Goal: Task Accomplishment & Management: Use online tool/utility

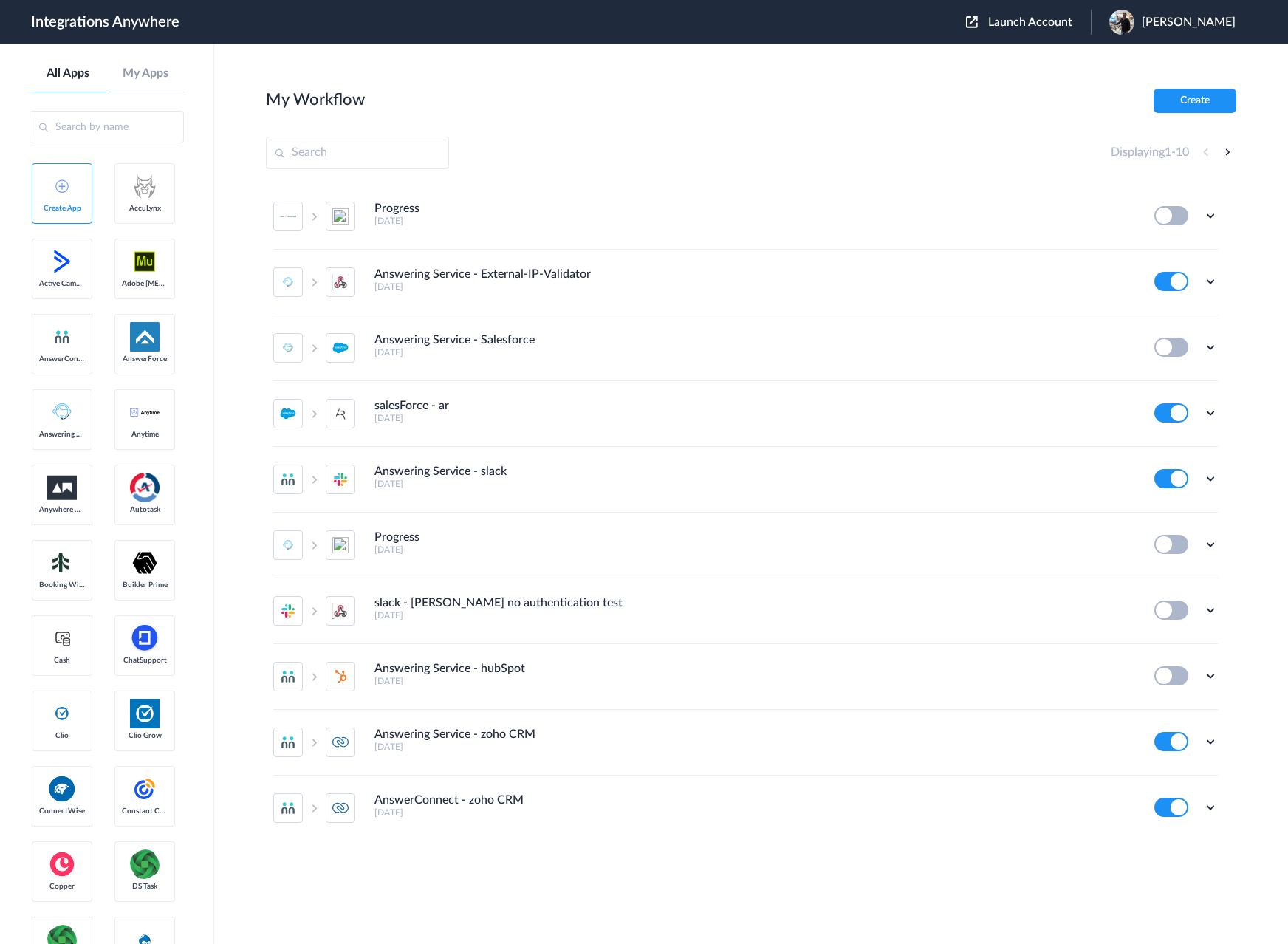
click at [78, 175] on link "Create App" at bounding box center [62, 193] width 60 height 60
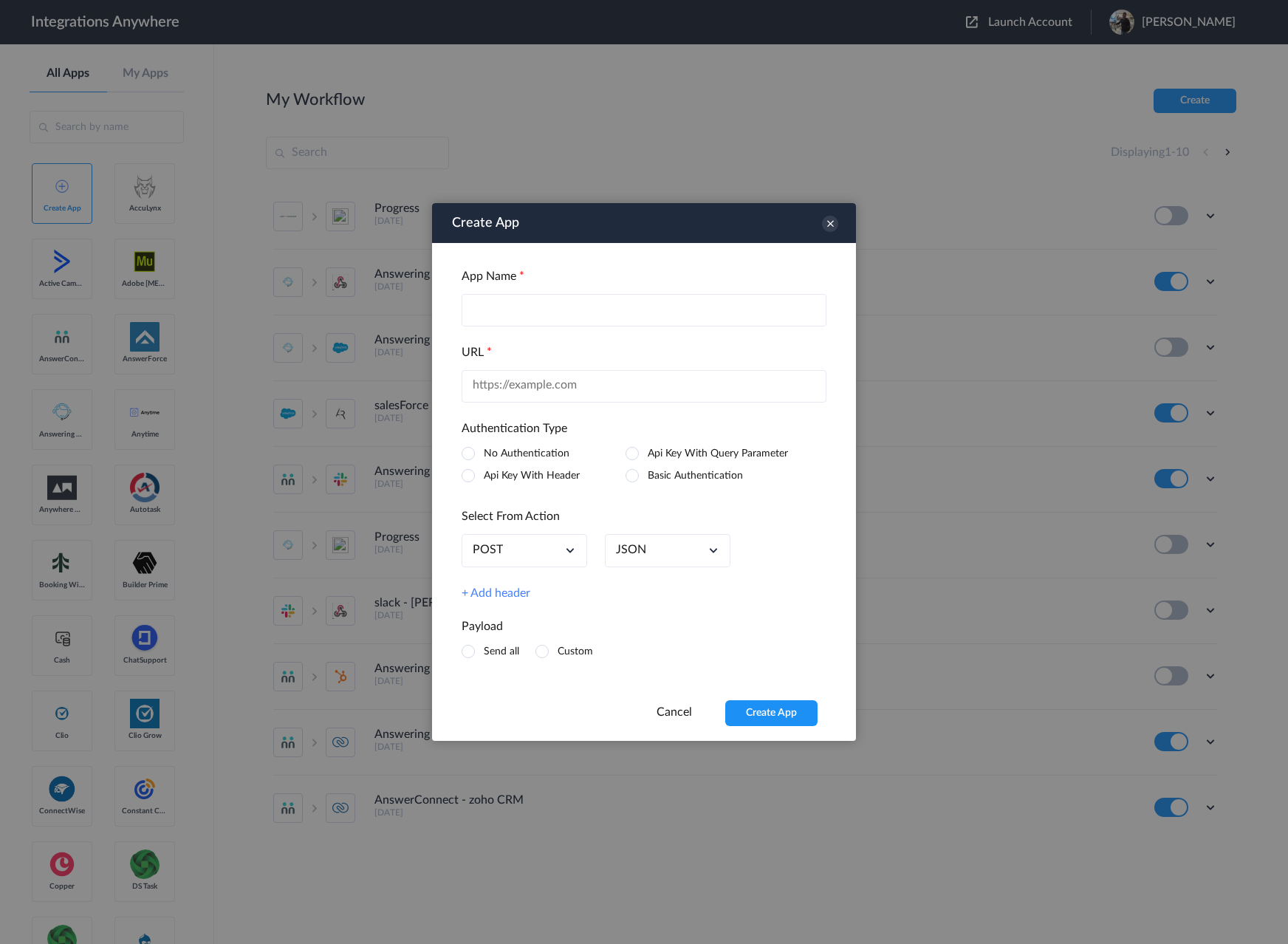
click at [471, 477] on span at bounding box center [468, 475] width 13 height 13
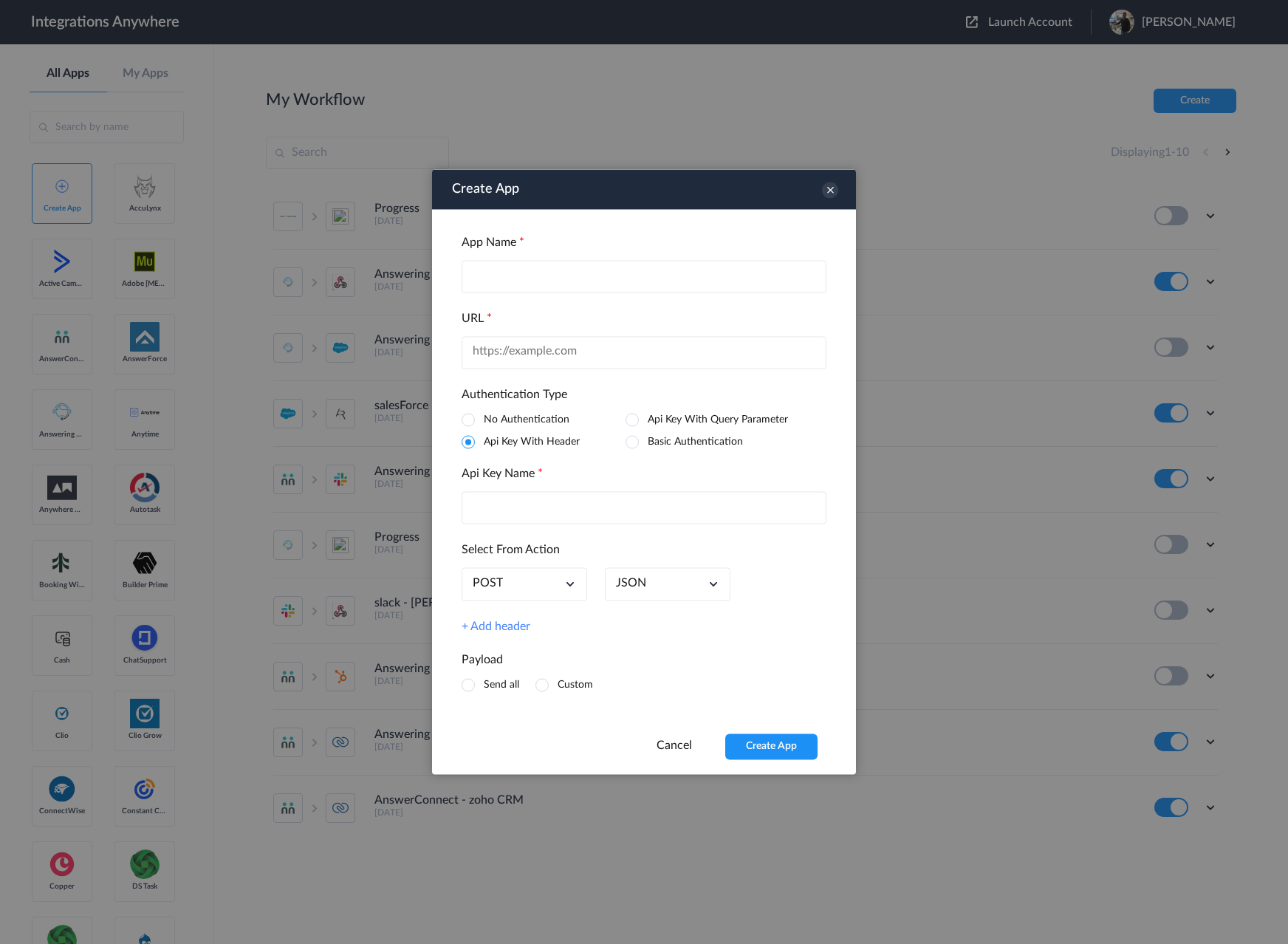
click at [494, 355] on input "text" at bounding box center [644, 352] width 364 height 33
click at [519, 285] on input "text" at bounding box center [644, 276] width 364 height 33
click at [545, 351] on input "text" at bounding box center [644, 352] width 364 height 33
paste input "https://intake.attorneyshare.com/api/v1/connect"
type input "https://intake.attorneyshare.com/api/v1/connect"
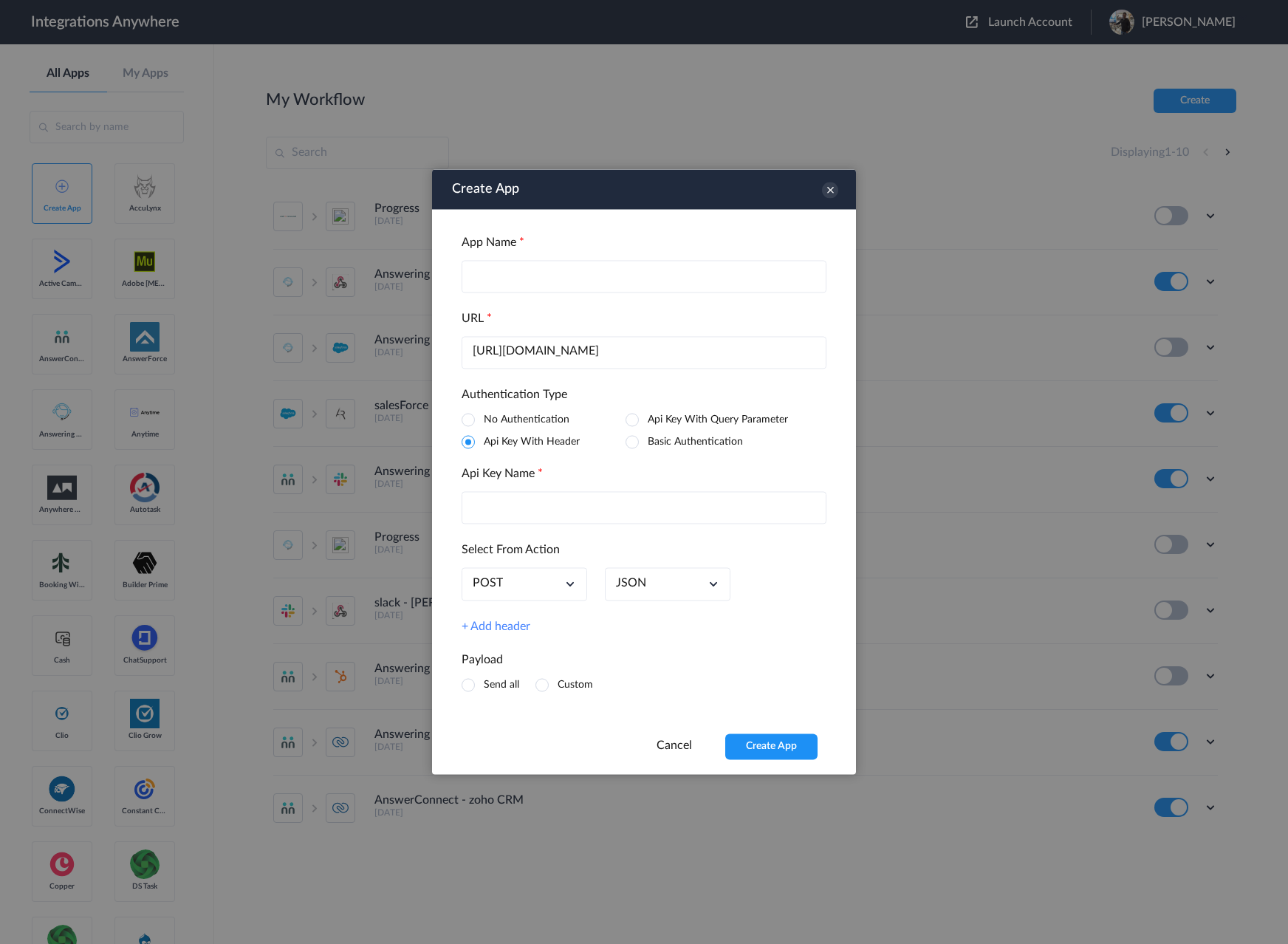
click at [490, 276] on input "text" at bounding box center [644, 276] width 364 height 33
paste input "attorneyshare"
click at [477, 273] on input "attorneyshare" at bounding box center [644, 276] width 364 height 33
type input "Attorneyshare"
click at [542, 484] on div "No Authentication Api Key With Query Parameter Api Key With Header Basic Authen…" at bounding box center [644, 468] width 364 height 112
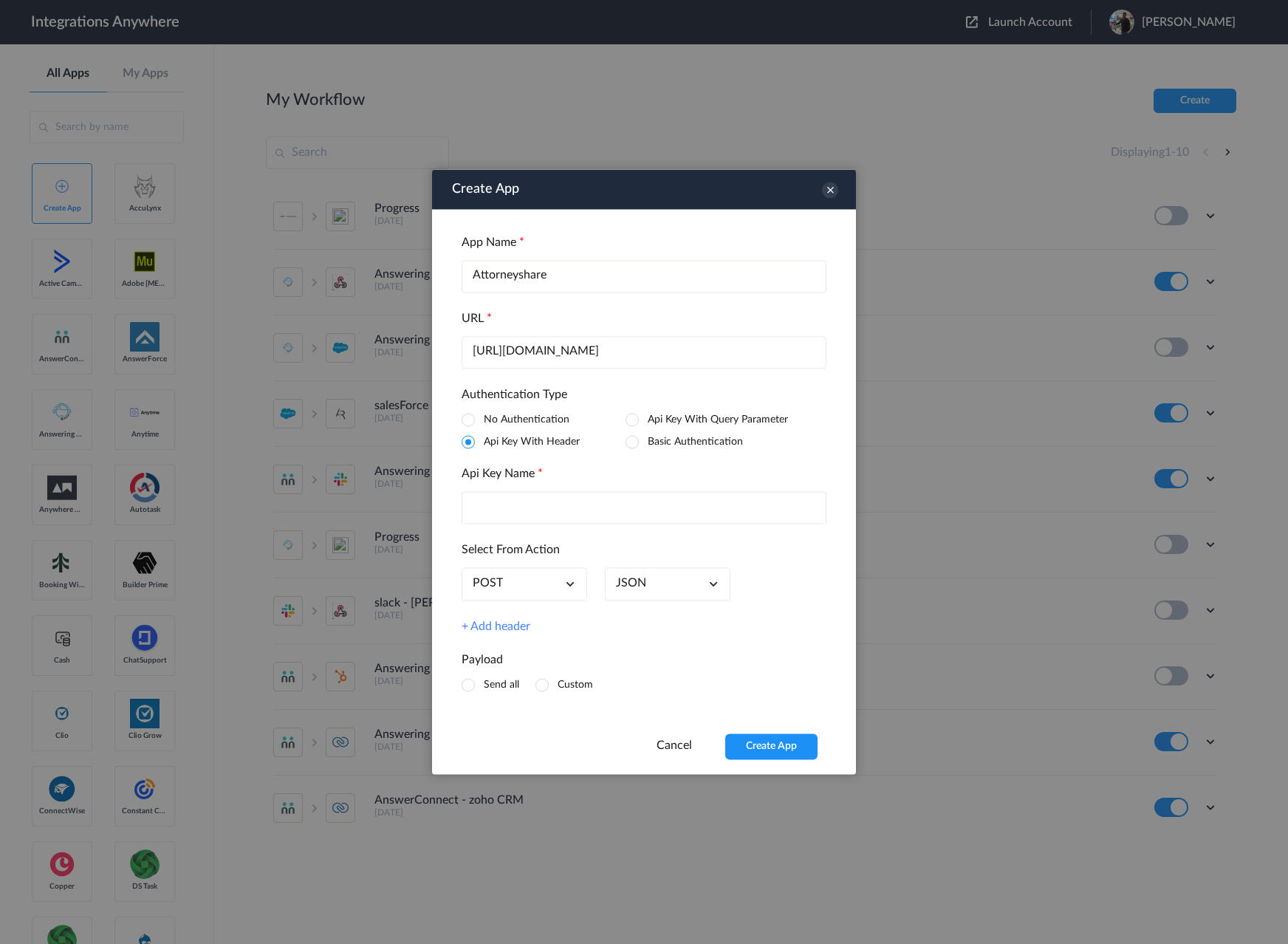
click at [542, 501] on input "text" at bounding box center [644, 508] width 364 height 33
paste input "Authorization"
type input "Authorization"
click at [639, 584] on link "JSON" at bounding box center [631, 584] width 30 height 14
click at [749, 610] on div "App Name Attorneyshare URL https://intake.attorneyshare.com/api/v1/connect Auth…" at bounding box center [644, 471] width 424 height 524
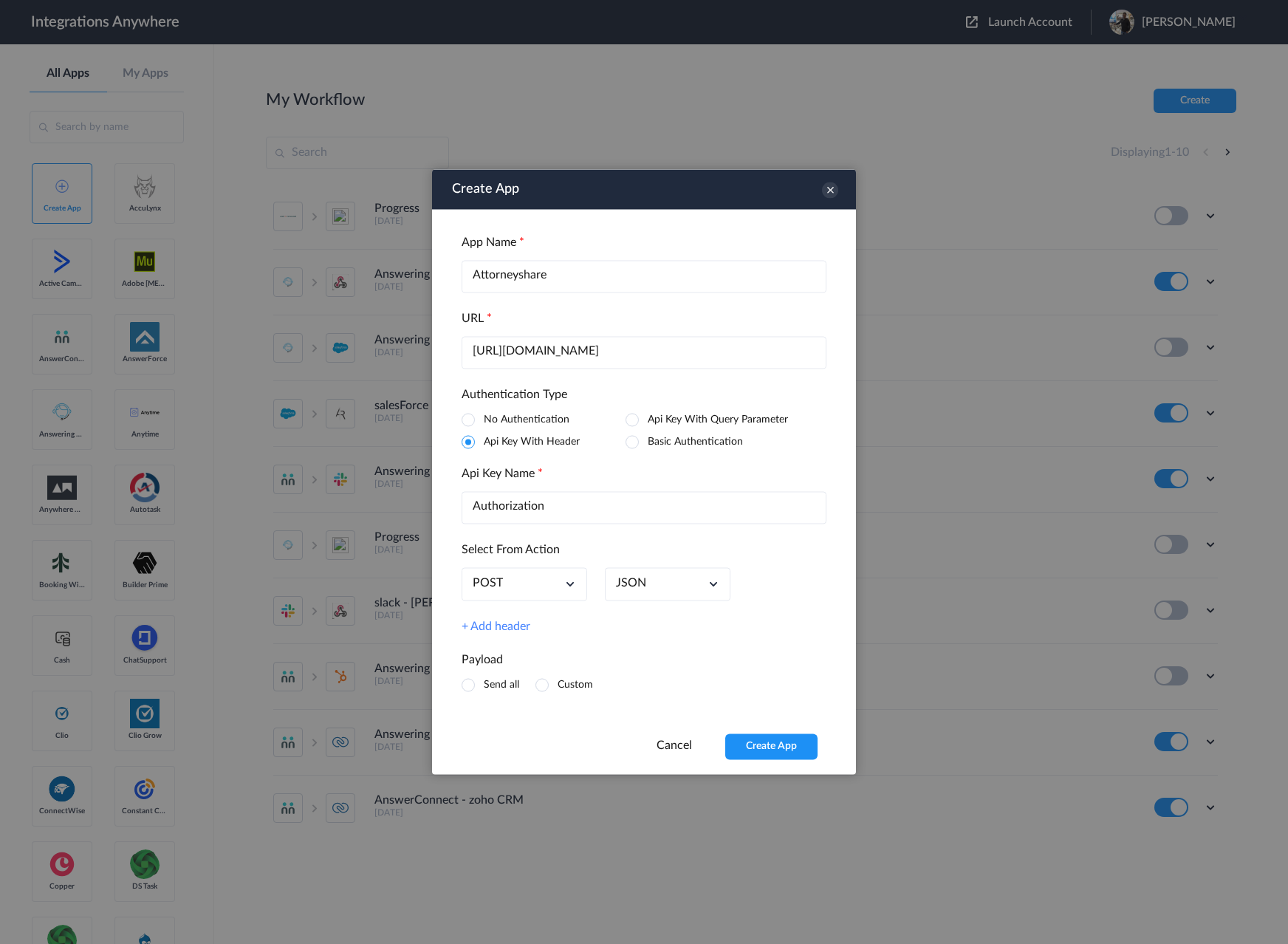
click at [550, 687] on li "Custom" at bounding box center [564, 685] width 58 height 15
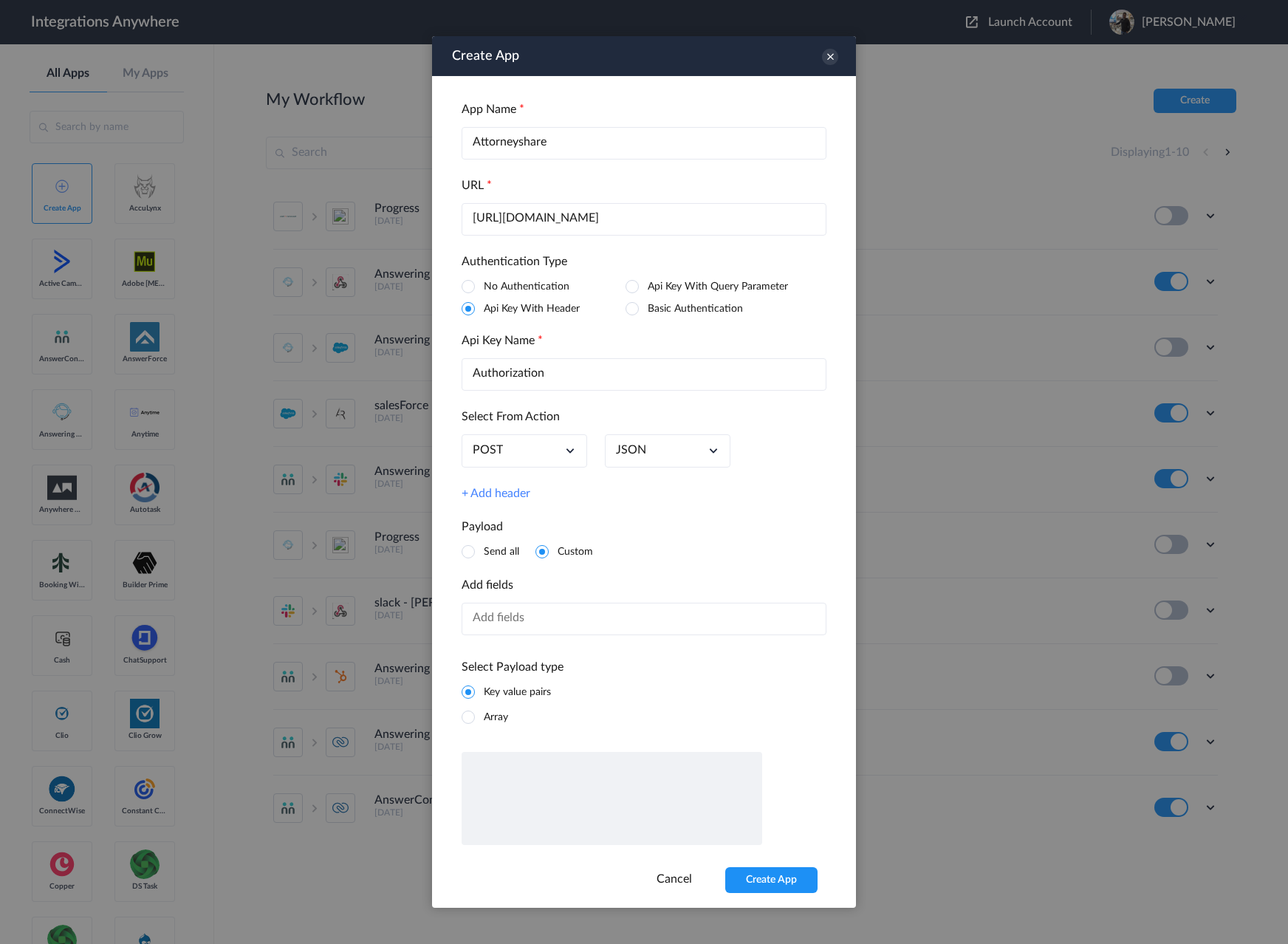
click at [472, 554] on span at bounding box center [468, 551] width 13 height 13
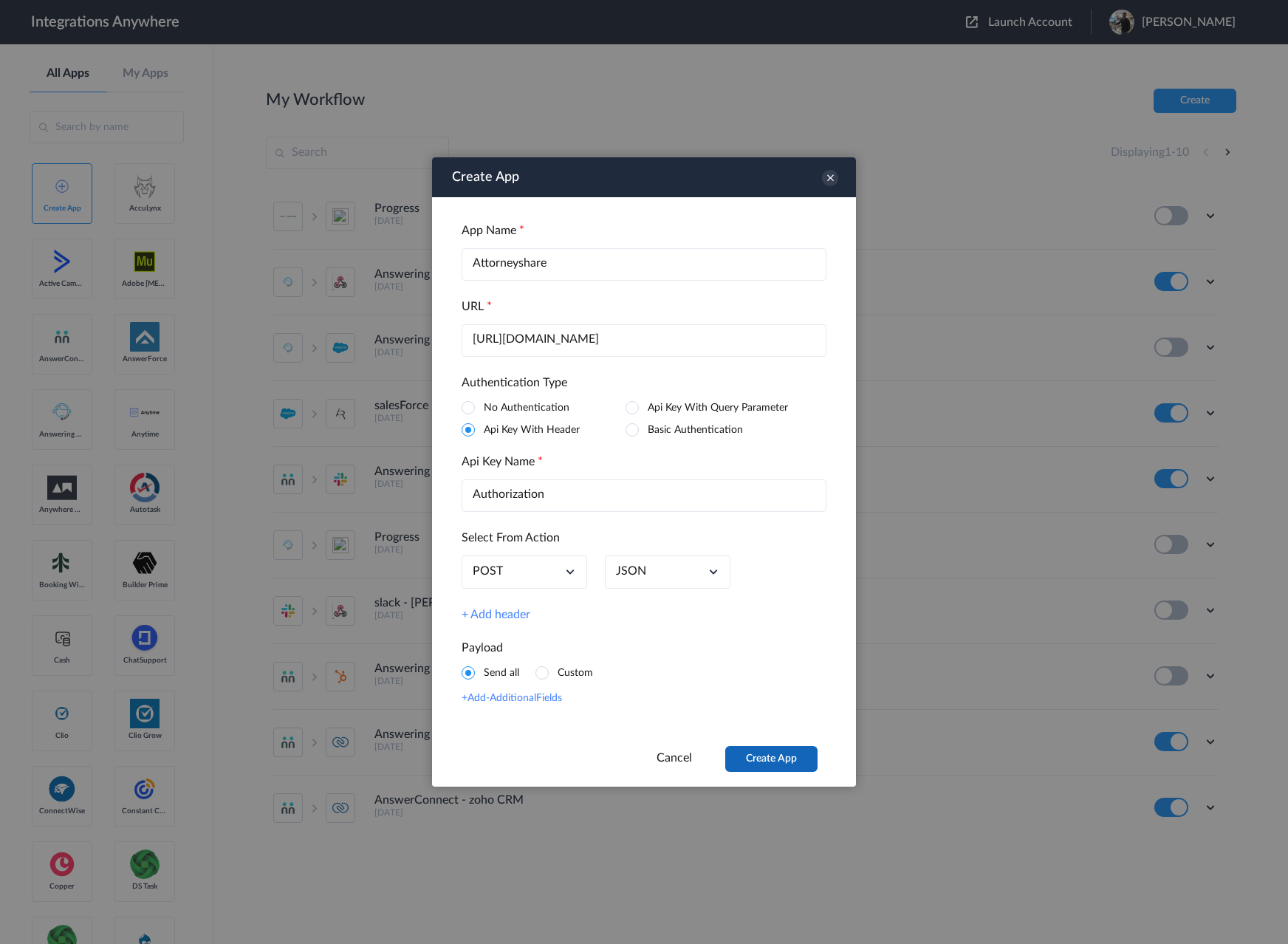
click at [777, 760] on button "Create App" at bounding box center [771, 758] width 92 height 26
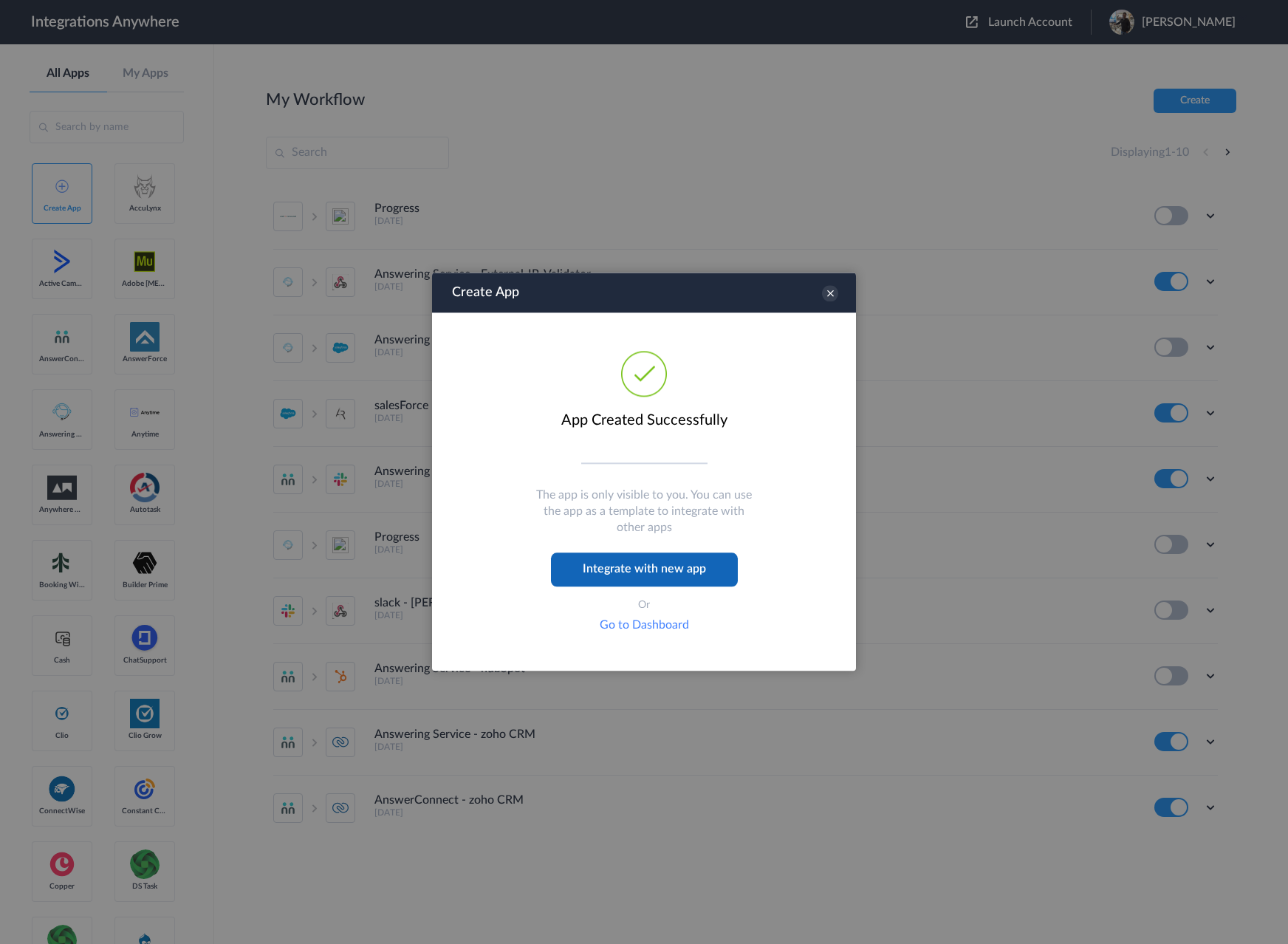
click at [662, 579] on button "Integrate with new app" at bounding box center [644, 570] width 187 height 34
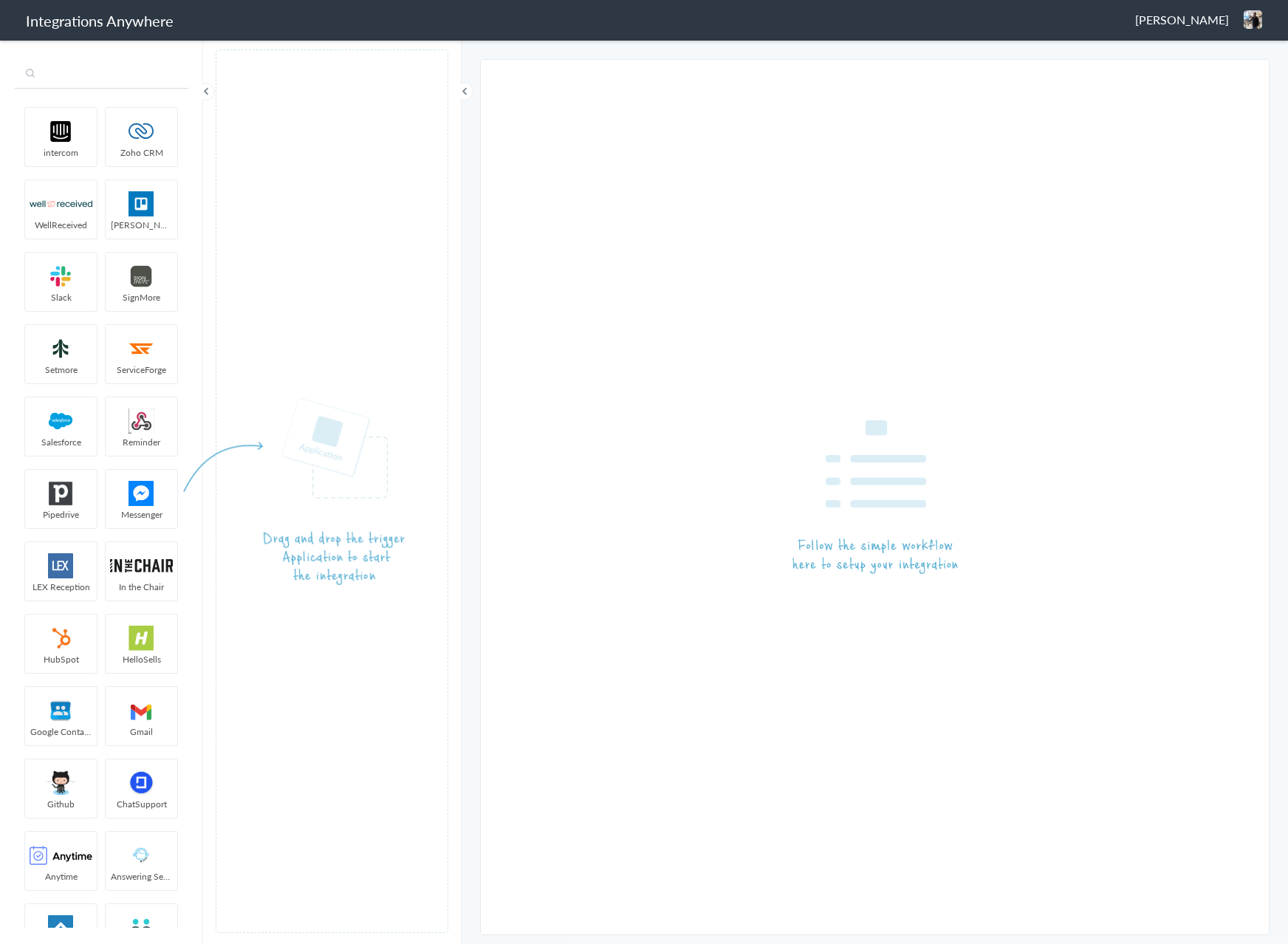
click at [59, 74] on input "text" at bounding box center [102, 74] width 174 height 28
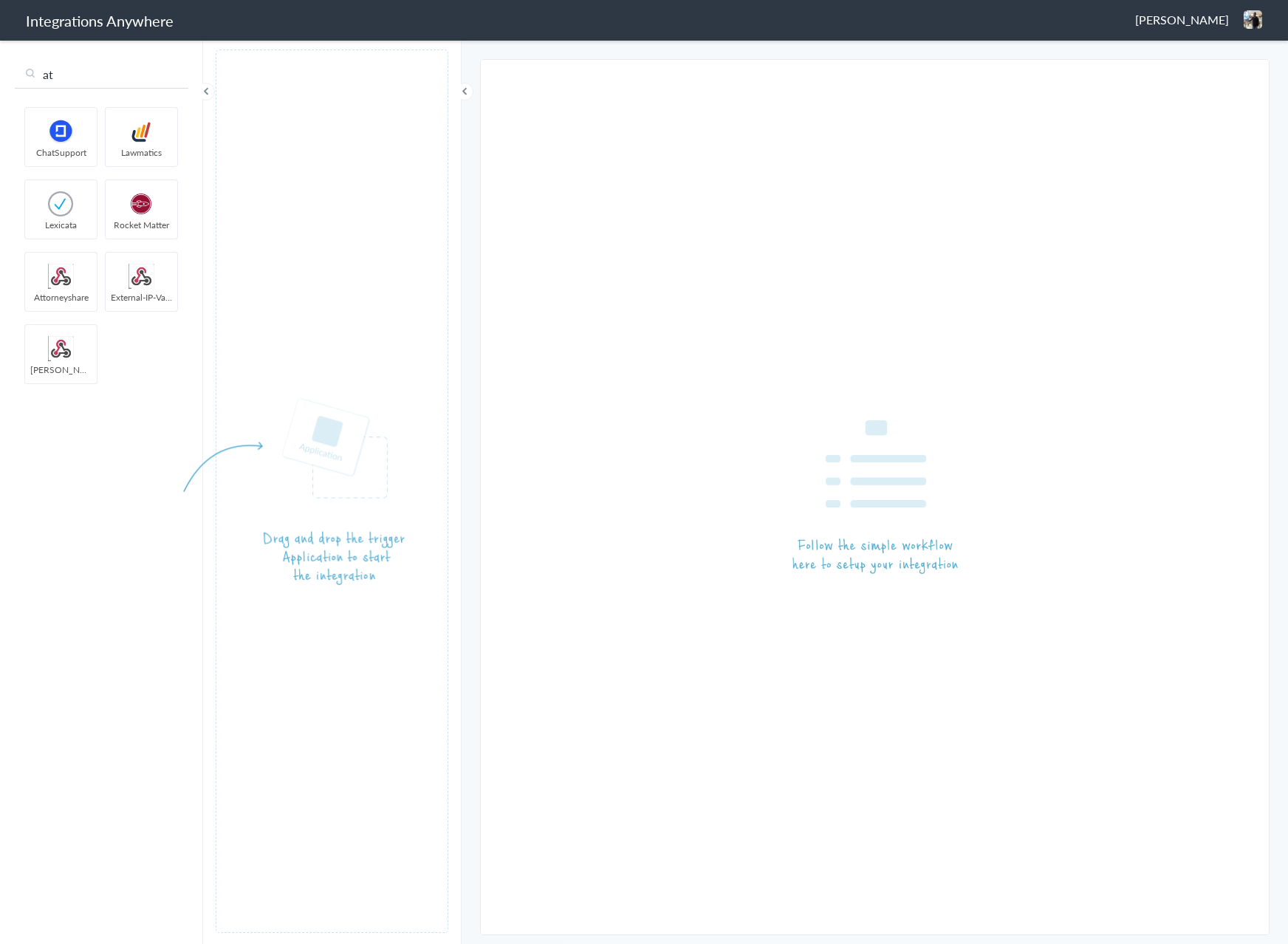
type input "at"
click at [108, 78] on input "at" at bounding box center [102, 74] width 174 height 28
